Goal: Find specific page/section: Find specific page/section

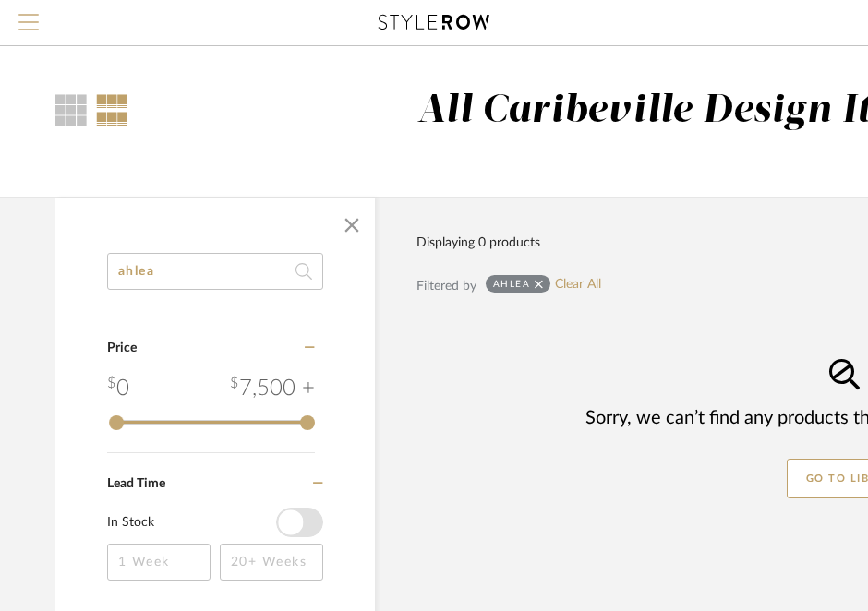
click at [21, 19] on span "Menu" at bounding box center [28, 28] width 20 height 28
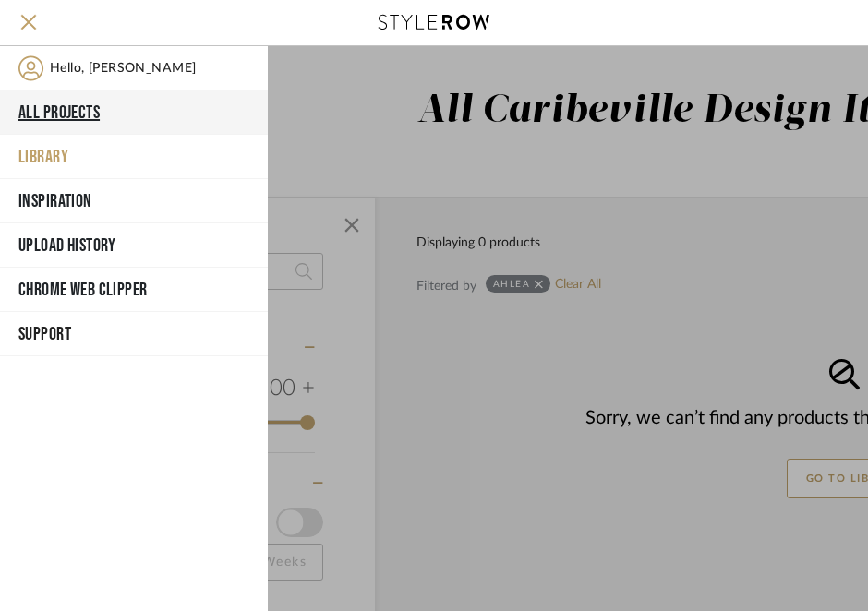
click at [51, 114] on button "All Projects" at bounding box center [134, 112] width 268 height 44
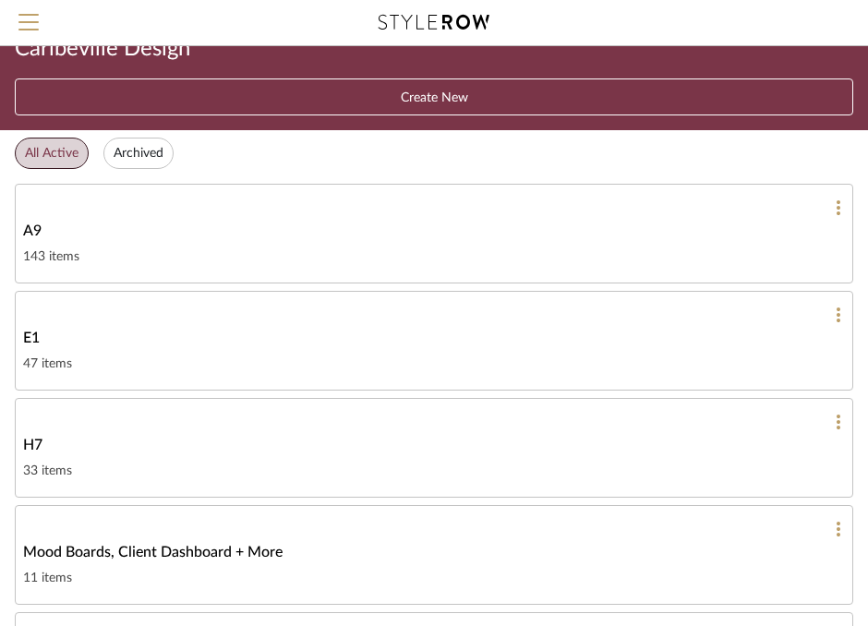
scroll to position [54, 0]
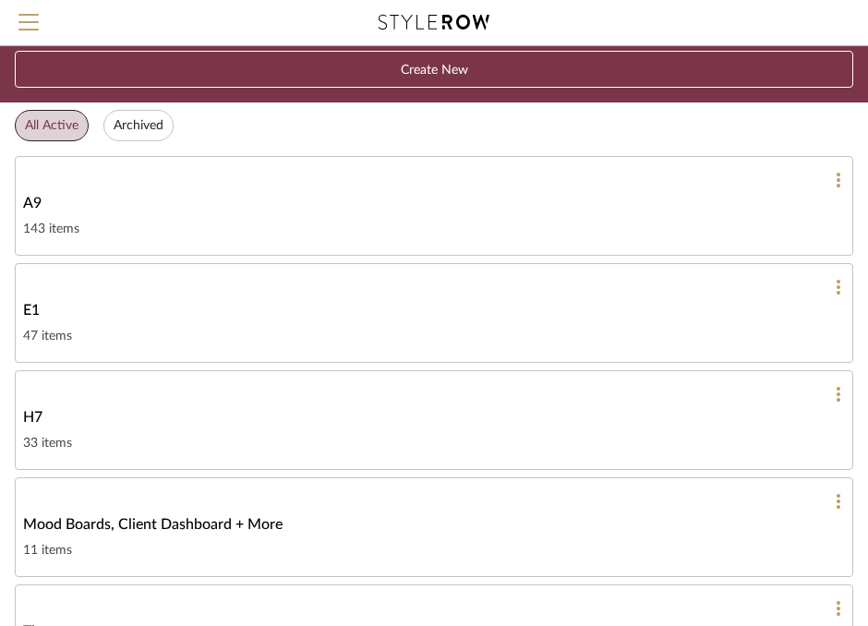
click at [175, 413] on div "H7" at bounding box center [434, 417] width 822 height 22
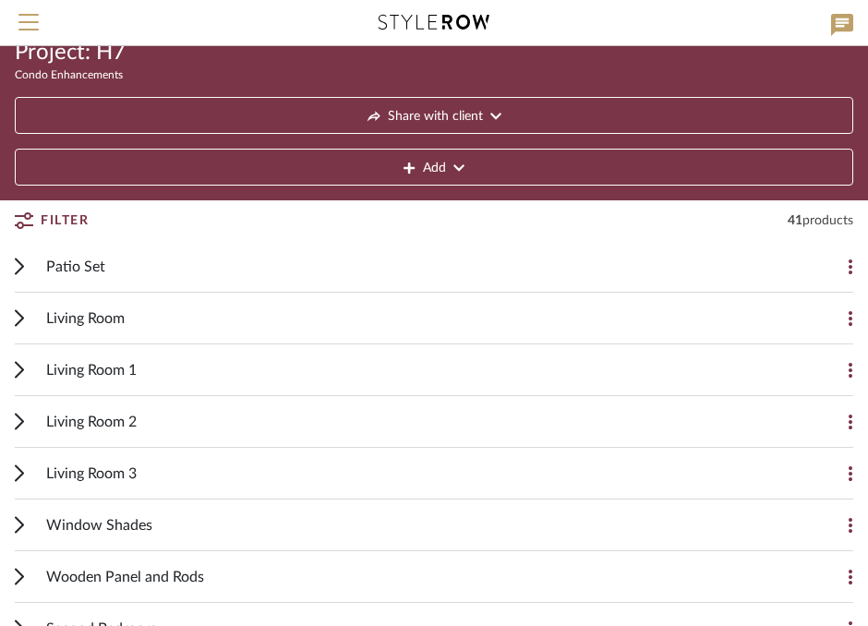
scroll to position [78, 0]
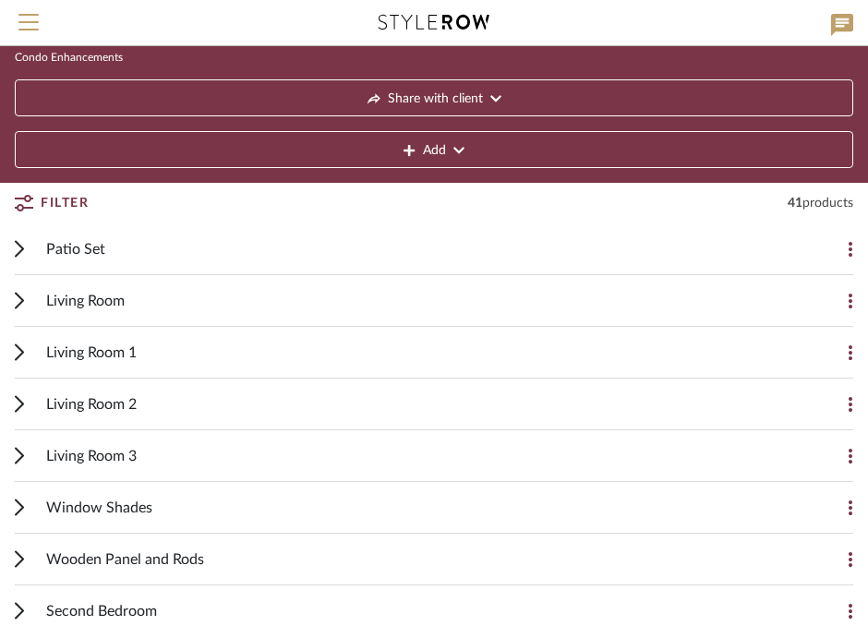
click at [174, 342] on div "Living Room 1" at bounding box center [420, 352] width 748 height 51
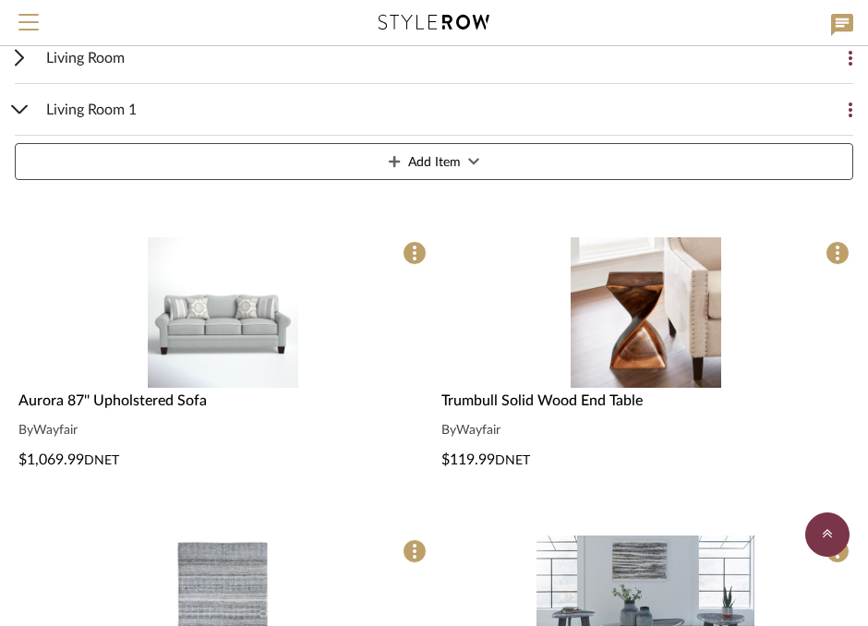
scroll to position [324, 0]
